Goal: Task Accomplishment & Management: Use online tool/utility

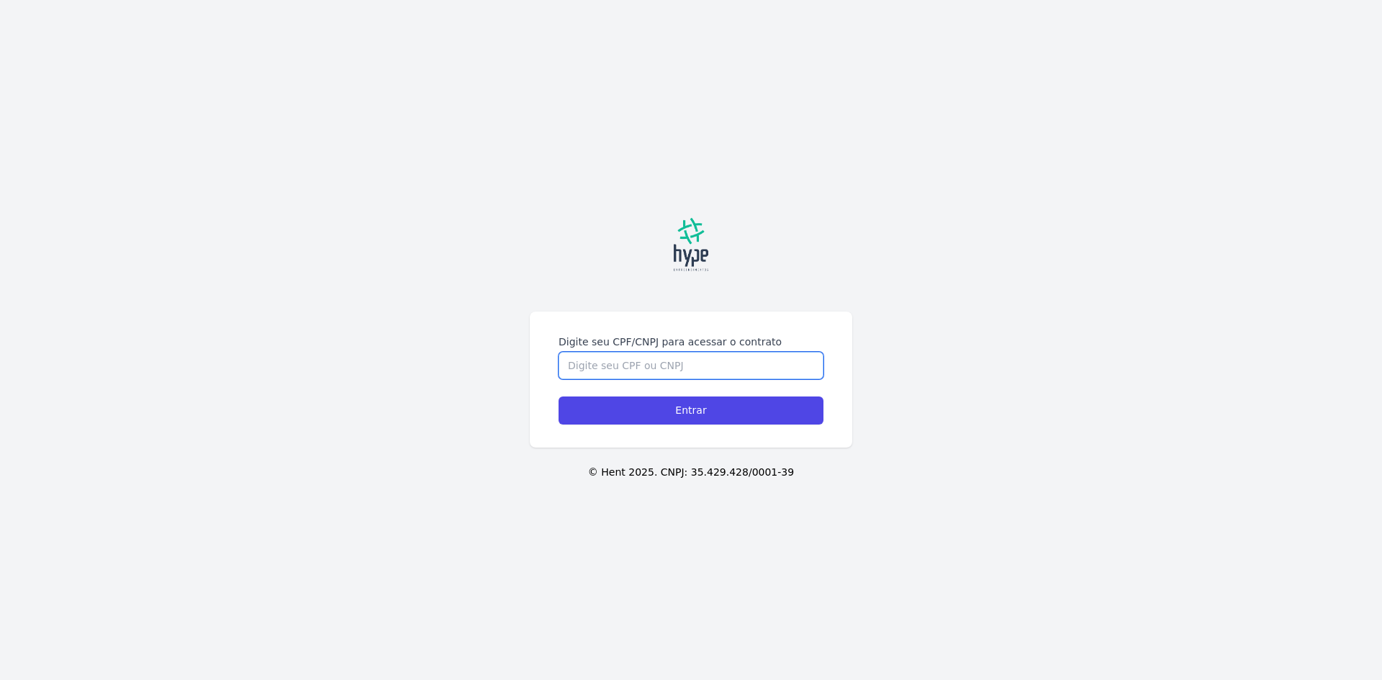
click at [685, 352] on input "Digite seu CPF/CNPJ para acessar o contrato" at bounding box center [690, 365] width 265 height 27
type input "04327944920"
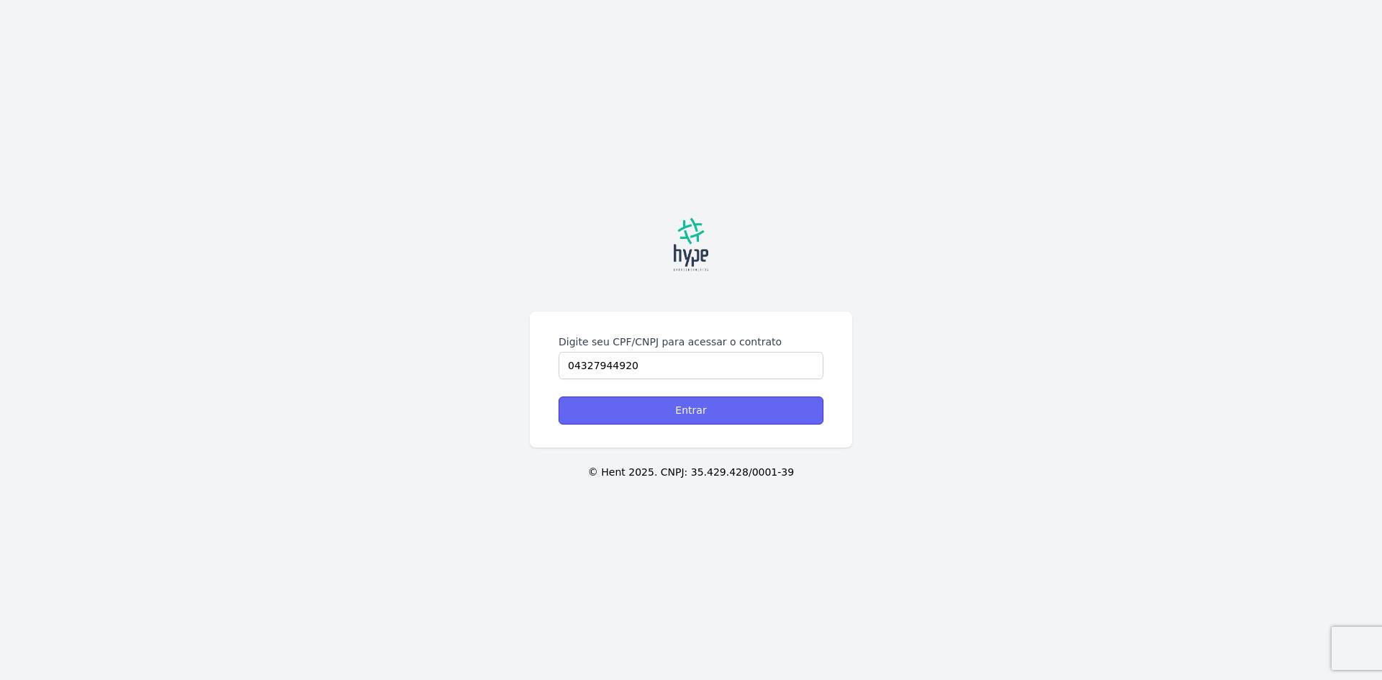
click at [704, 407] on input "Entrar" at bounding box center [690, 410] width 265 height 28
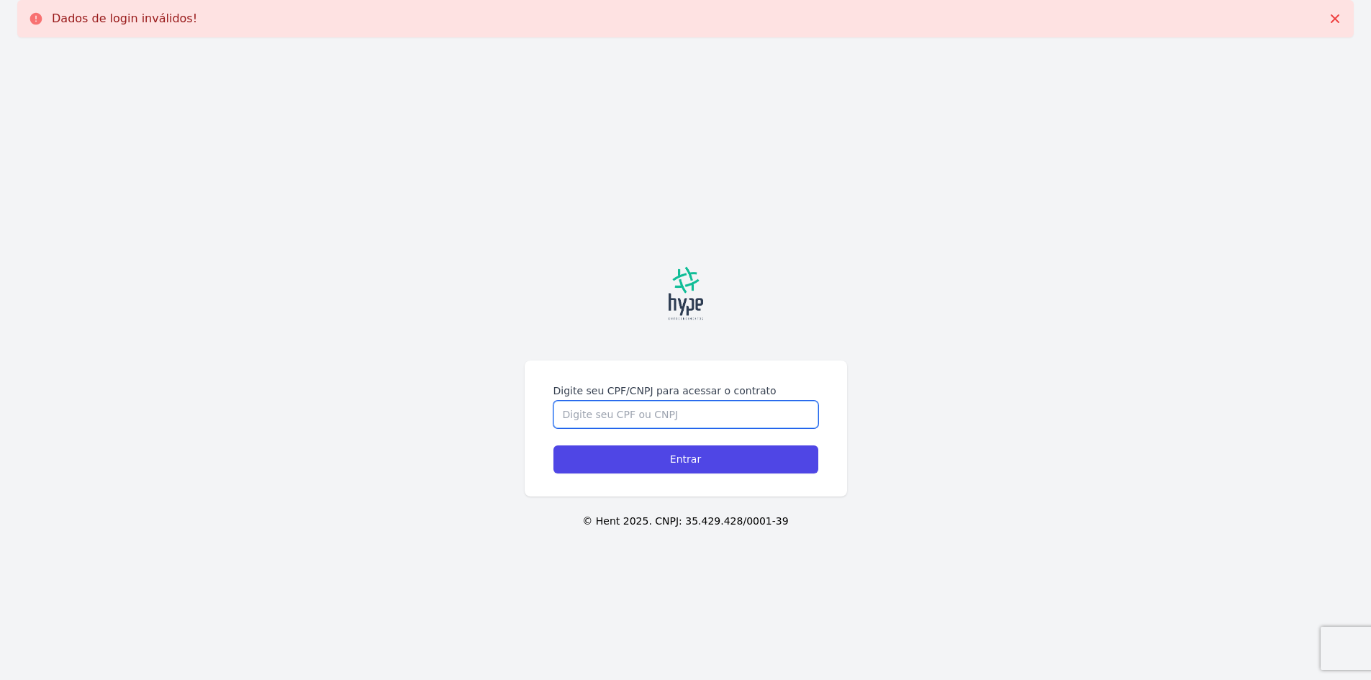
drag, startPoint x: 0, startPoint y: 0, endPoint x: 704, endPoint y: 407, distance: 812.7
click at [704, 407] on input "Digite seu CPF/CNPJ para acessar o contrato" at bounding box center [685, 414] width 265 height 27
type input "04327944920"
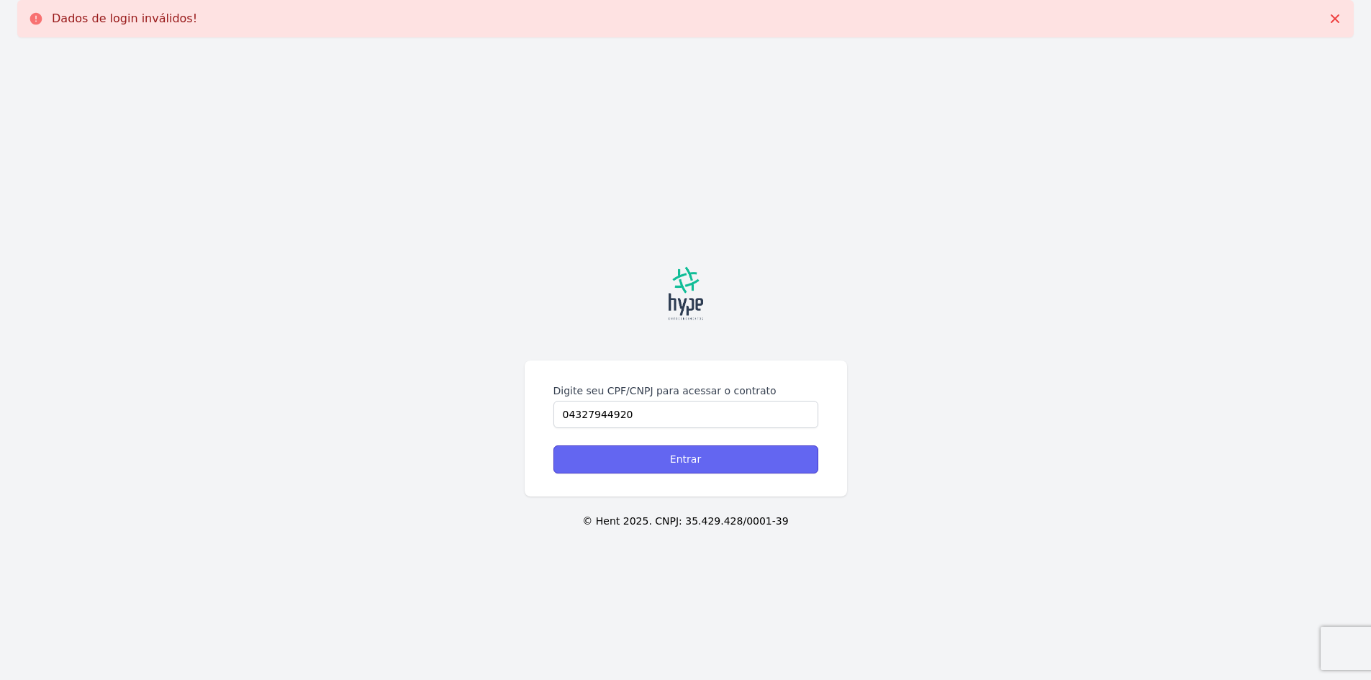
click at [720, 464] on input "Entrar" at bounding box center [685, 459] width 265 height 28
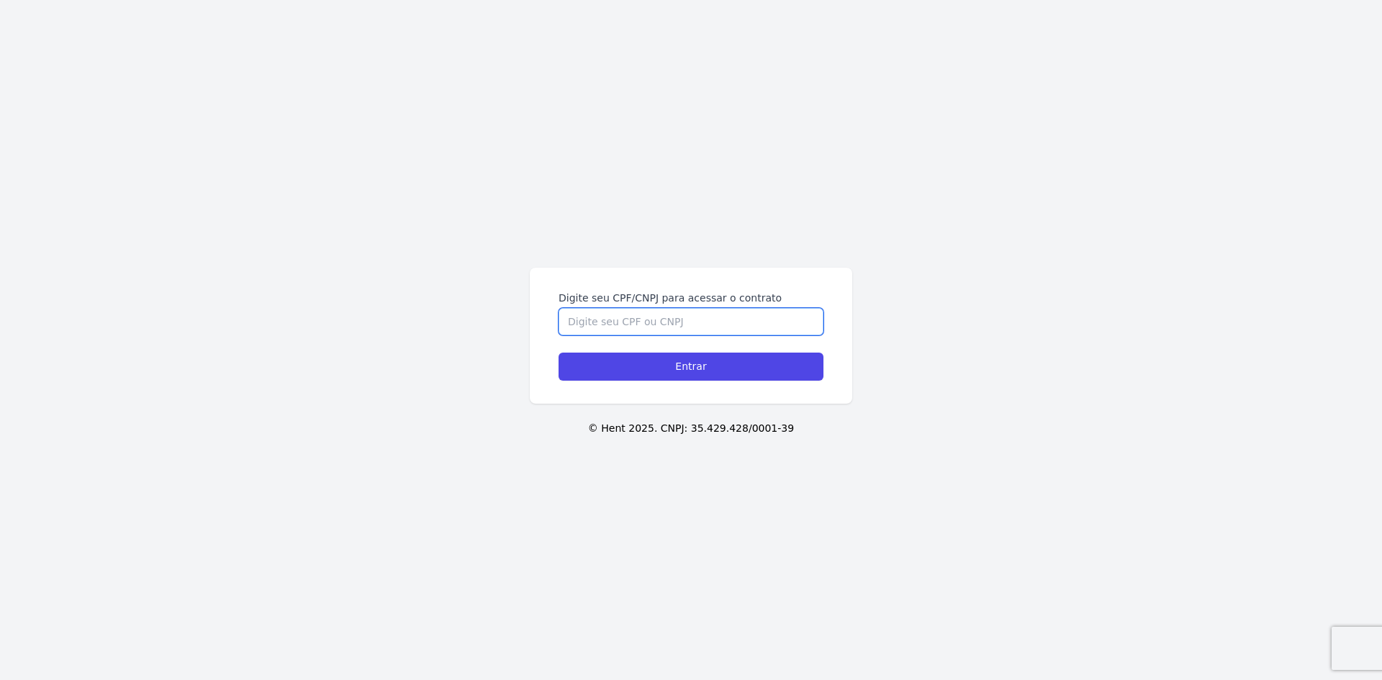
click at [651, 323] on input "Digite seu CPF/CNPJ para acessar o contrato" at bounding box center [690, 321] width 265 height 27
type input "04327944920"
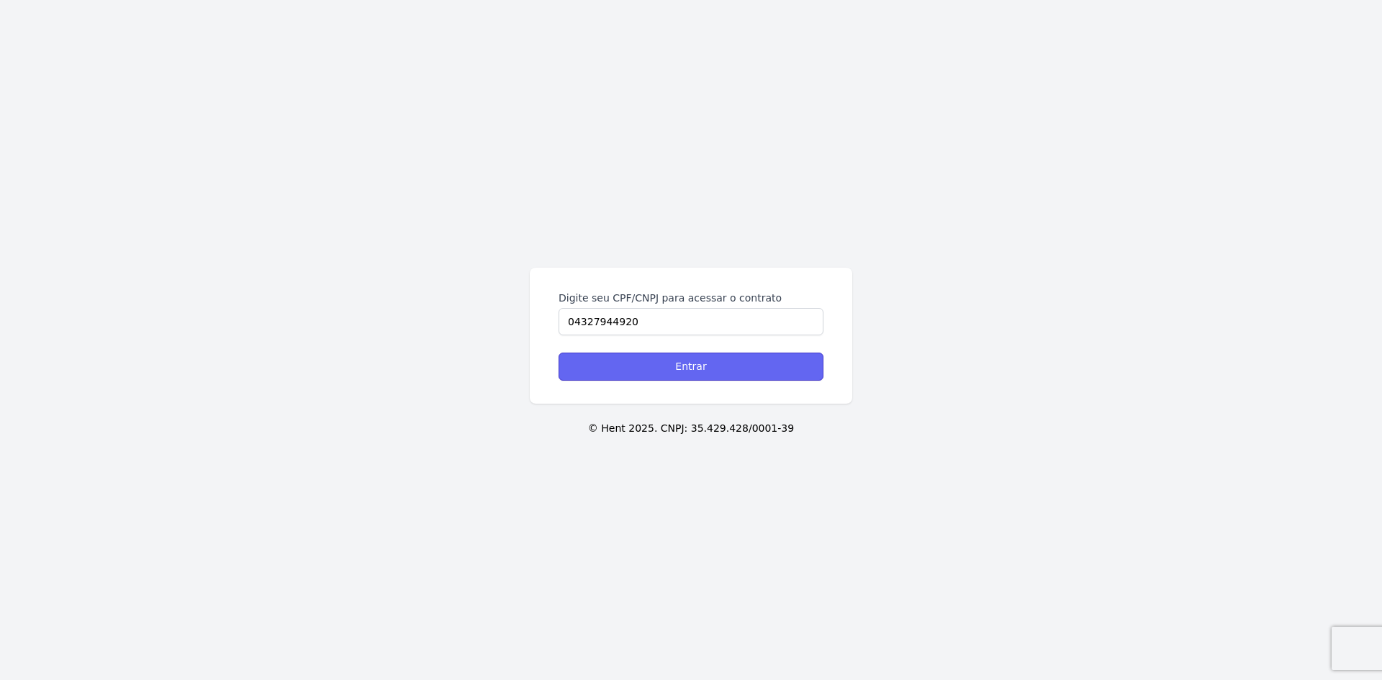
click at [673, 369] on input "Entrar" at bounding box center [690, 367] width 265 height 28
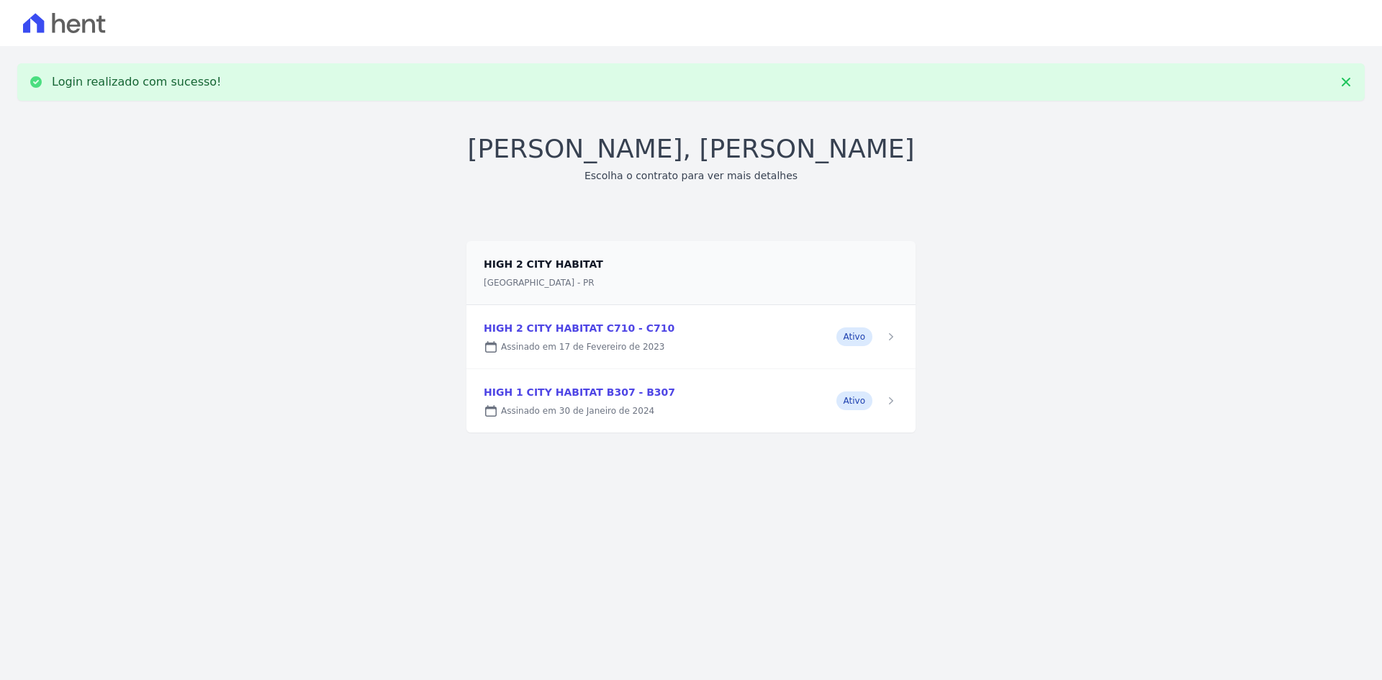
click at [860, 338] on link at bounding box center [690, 336] width 449 height 63
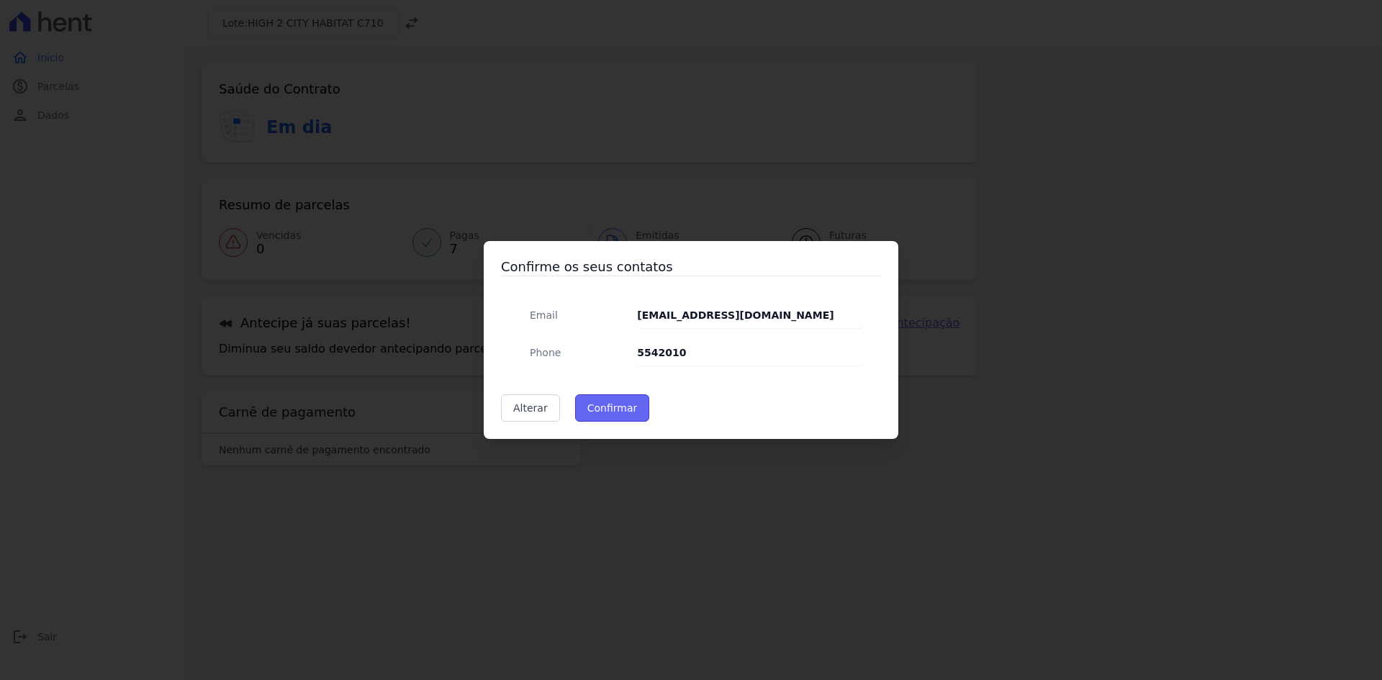
click at [599, 407] on button "Confirmar" at bounding box center [612, 407] width 75 height 27
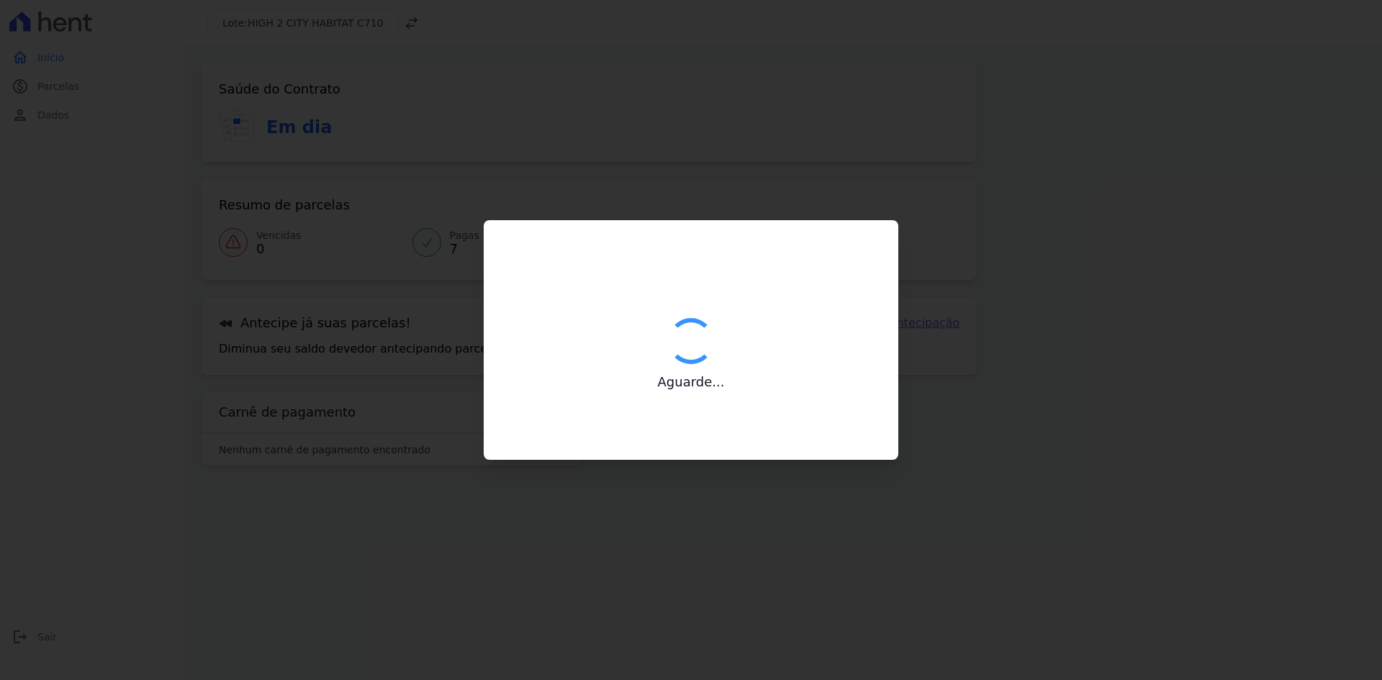
type input "Contatos confirmados com sucesso."
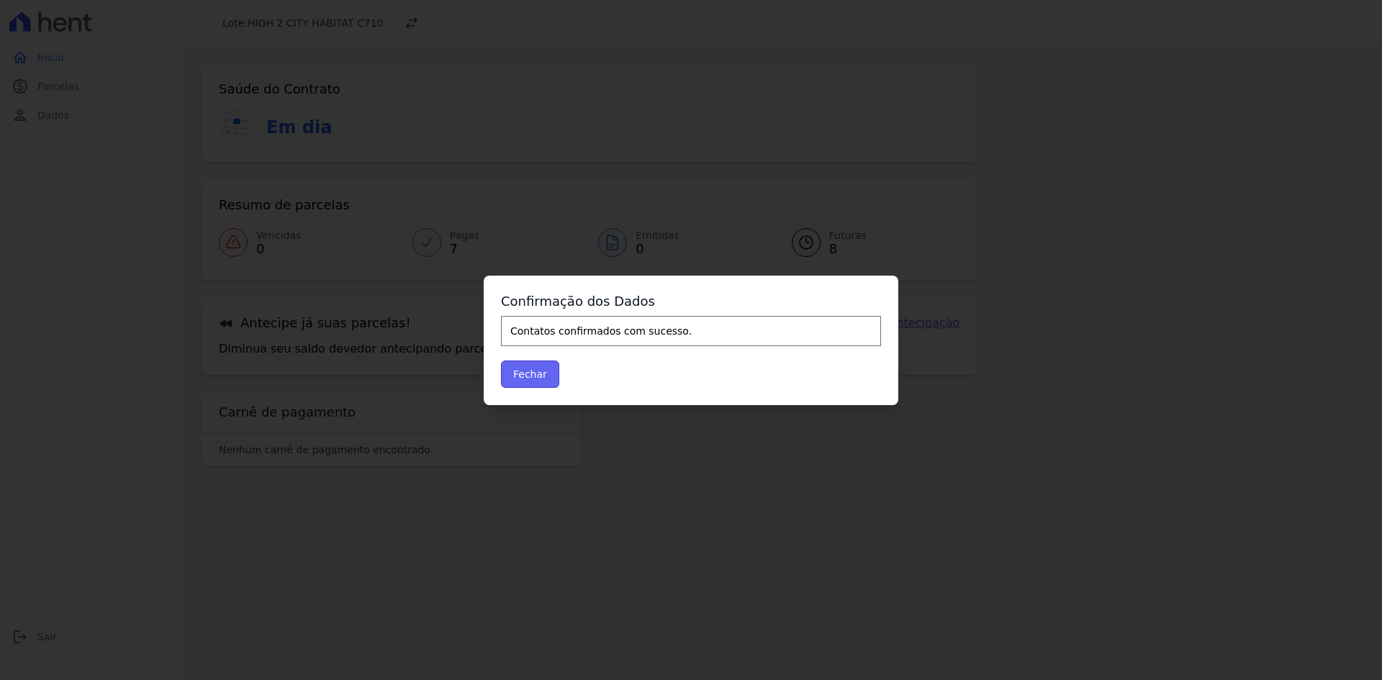
click at [538, 372] on button "Fechar" at bounding box center [530, 373] width 58 height 27
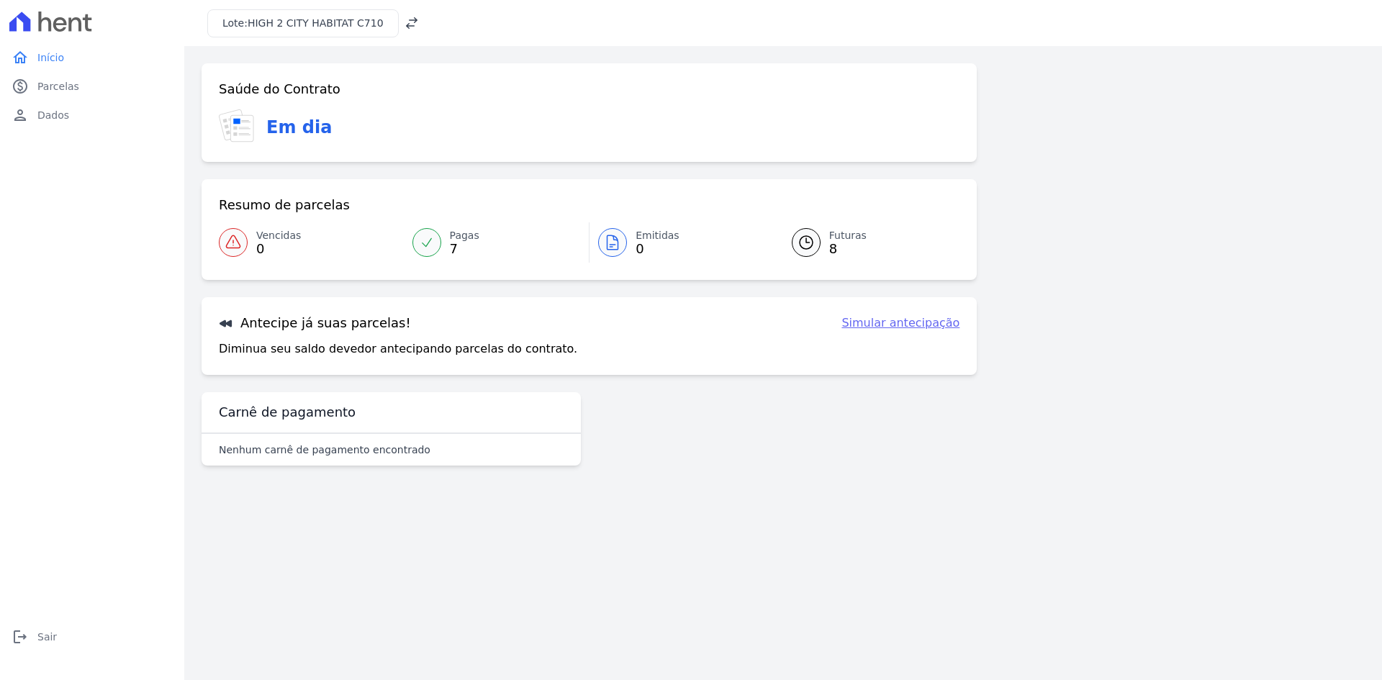
click at [879, 325] on link "Simular antecipação" at bounding box center [900, 322] width 118 height 17
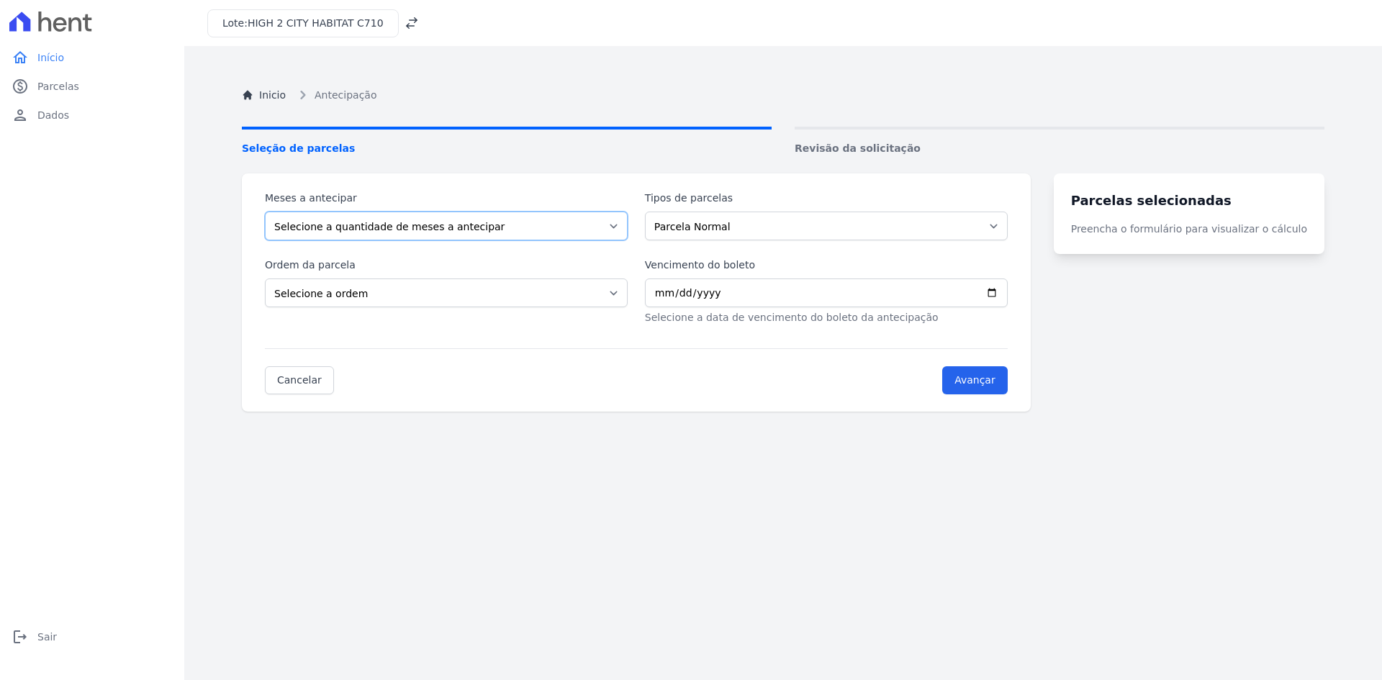
click at [595, 228] on select "Selecione a quantidade de meses a antecipar 1 2 3 4 5 6 7 8 9 10 11 12 13" at bounding box center [446, 226] width 363 height 29
select select "10"
click at [265, 212] on select "Selecione a quantidade de meses a antecipar 1 2 3 4 5 6 7 8 9 10 11 12 13" at bounding box center [446, 226] width 363 height 29
click at [819, 230] on select "Parcela Normal Sinal" at bounding box center [826, 226] width 363 height 29
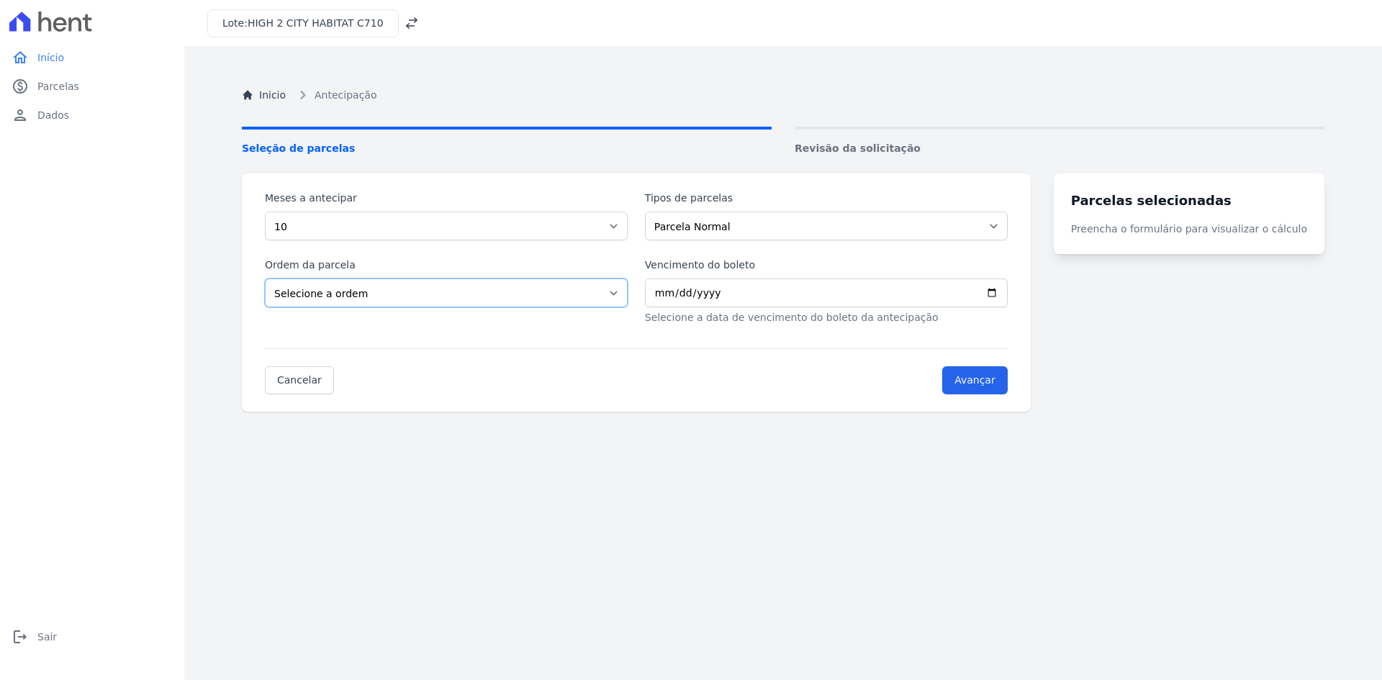
click at [490, 290] on select "Selecione a ordem Últimas parcelas Primeiras parcelas" at bounding box center [446, 292] width 363 height 29
click at [488, 510] on div "Inicio Antecipação Seleção de parcelas Revisão da solicitação Meses a antecipar…" at bounding box center [782, 403] width 1105 height 680
